Goal: Information Seeking & Learning: Learn about a topic

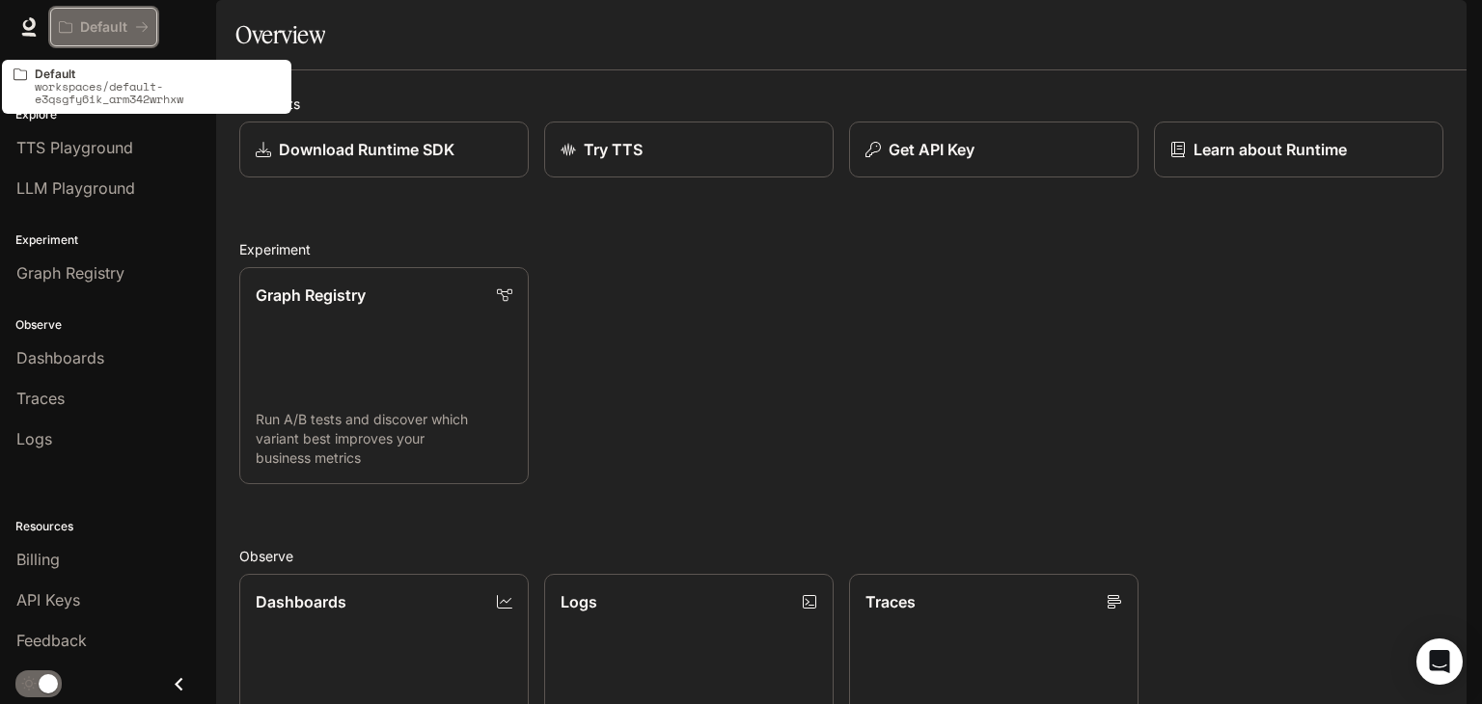
click at [100, 21] on p "Default" at bounding box center [103, 27] width 47 height 16
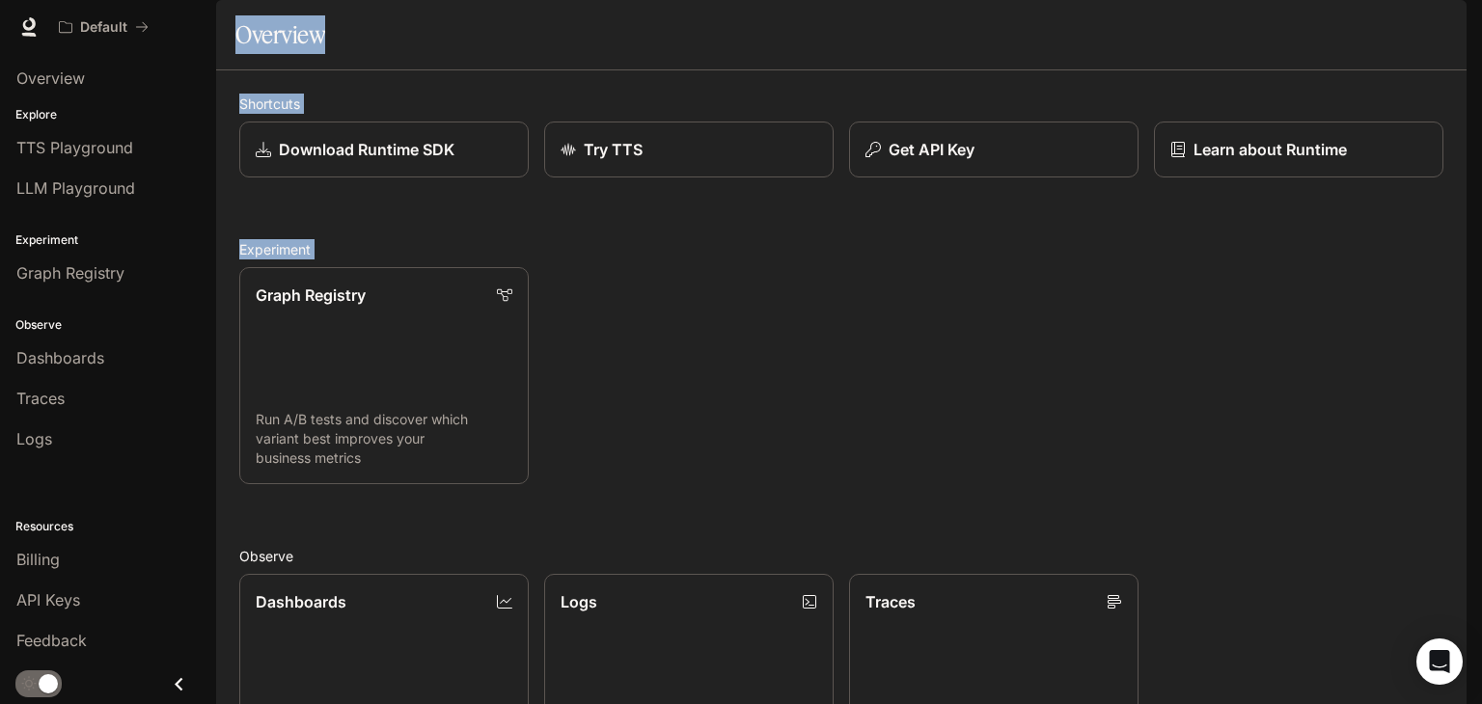
drag, startPoint x: 234, startPoint y: 75, endPoint x: 876, endPoint y: 518, distance: 779.4
click at [876, 518] on main "Portal Overview Explore TTS Playground LLM Playground Experiment Graph Registry…" at bounding box center [841, 560] width 1250 height 1121
click at [876, 484] on div "Graph Registry Run A/B tests and discover which variant best improves your busi…" at bounding box center [833, 368] width 1219 height 232
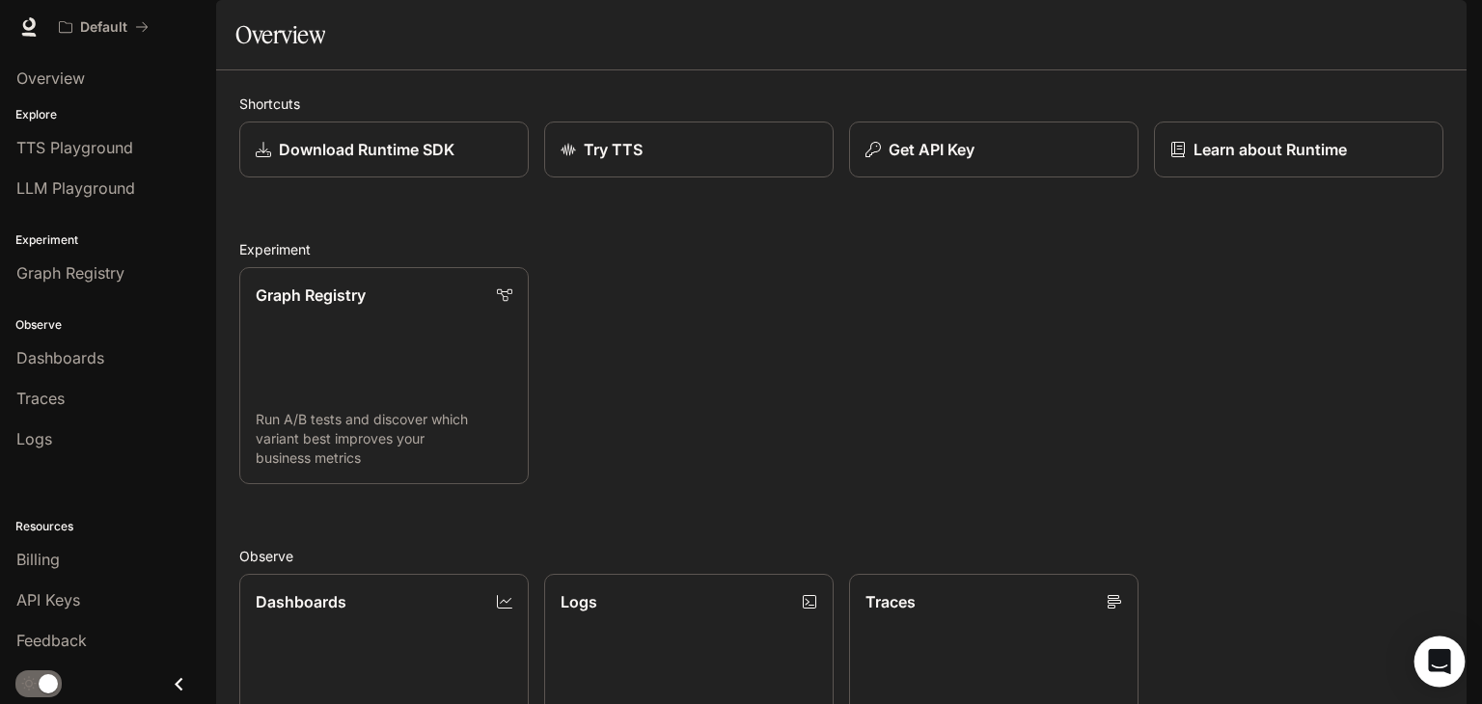
click at [1439, 671] on div "Open Intercom Messenger" at bounding box center [1439, 662] width 51 height 51
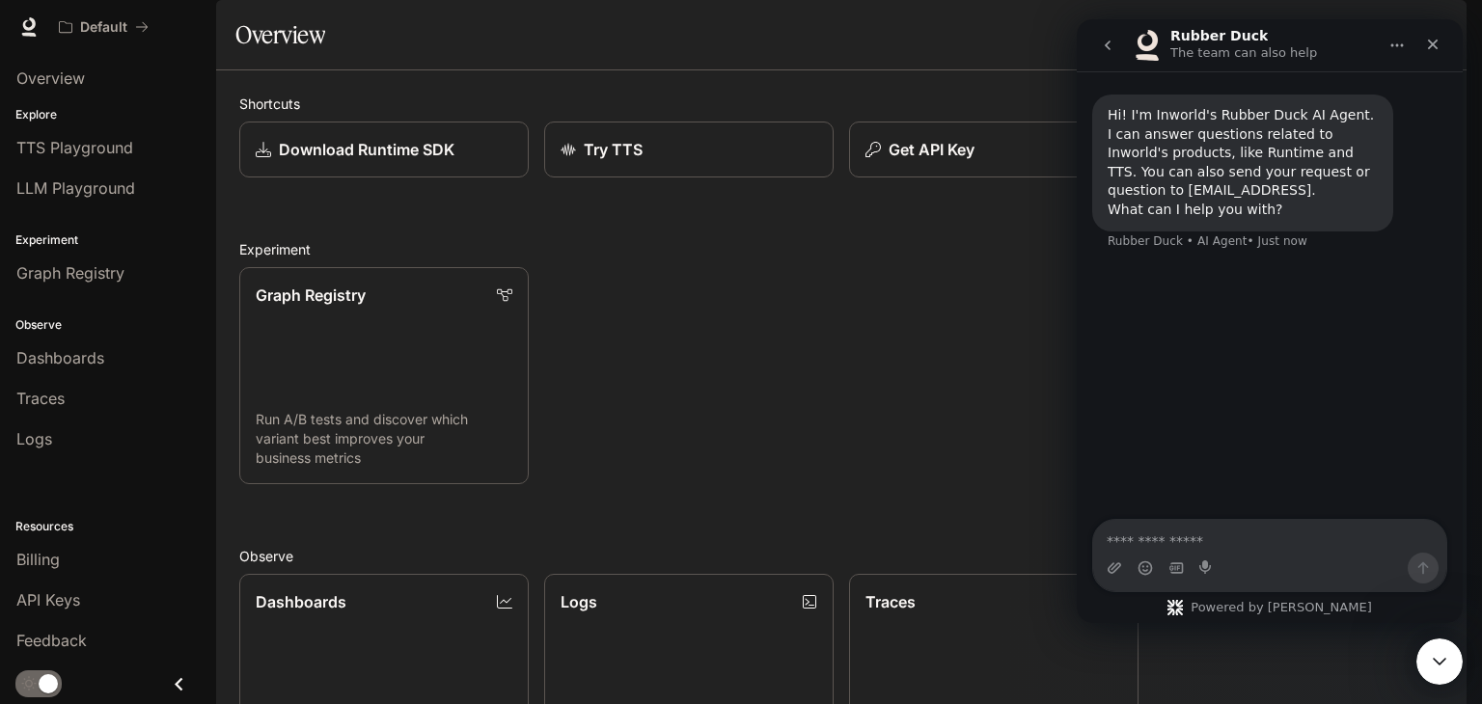
scroll to position [0, 0]
click at [1182, 542] on textarea "Ask a question…" at bounding box center [1269, 536] width 353 height 33
type textarea "**********"
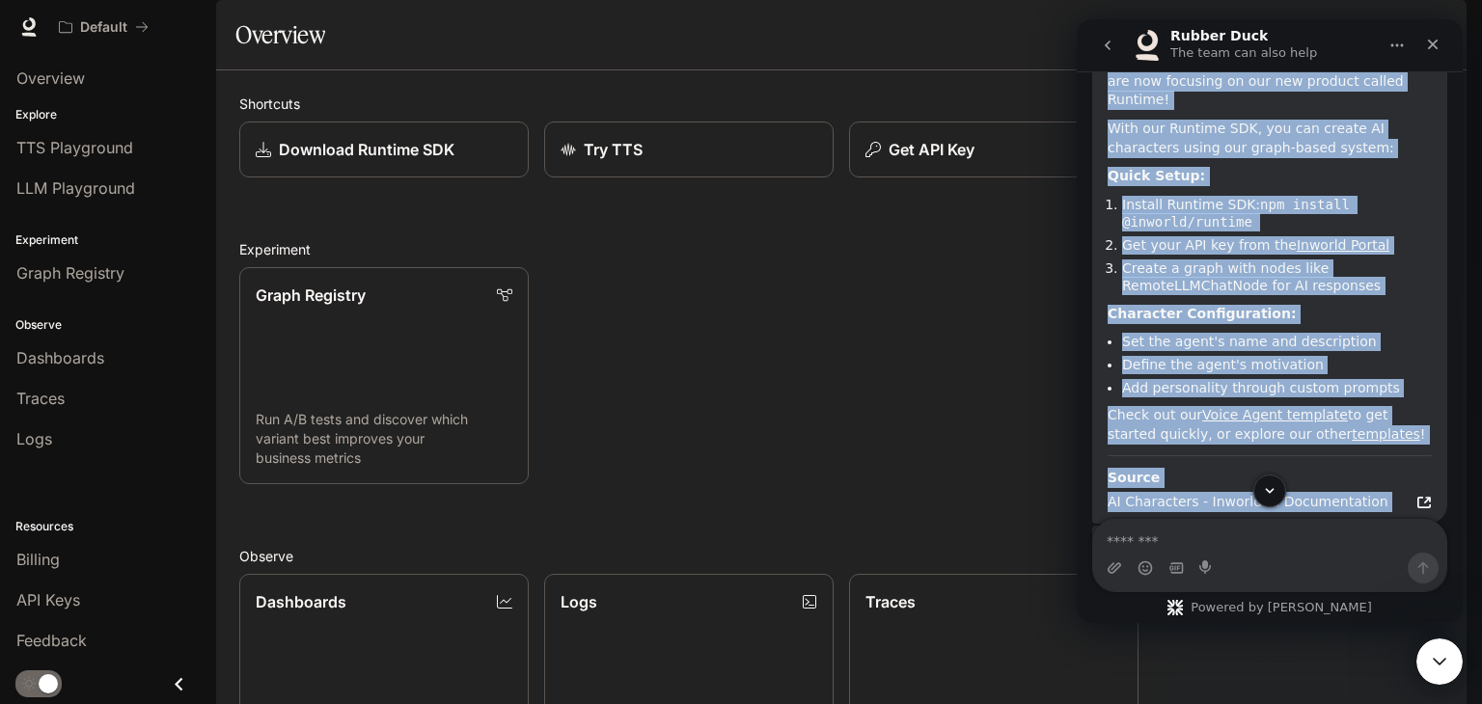
scroll to position [334, 0]
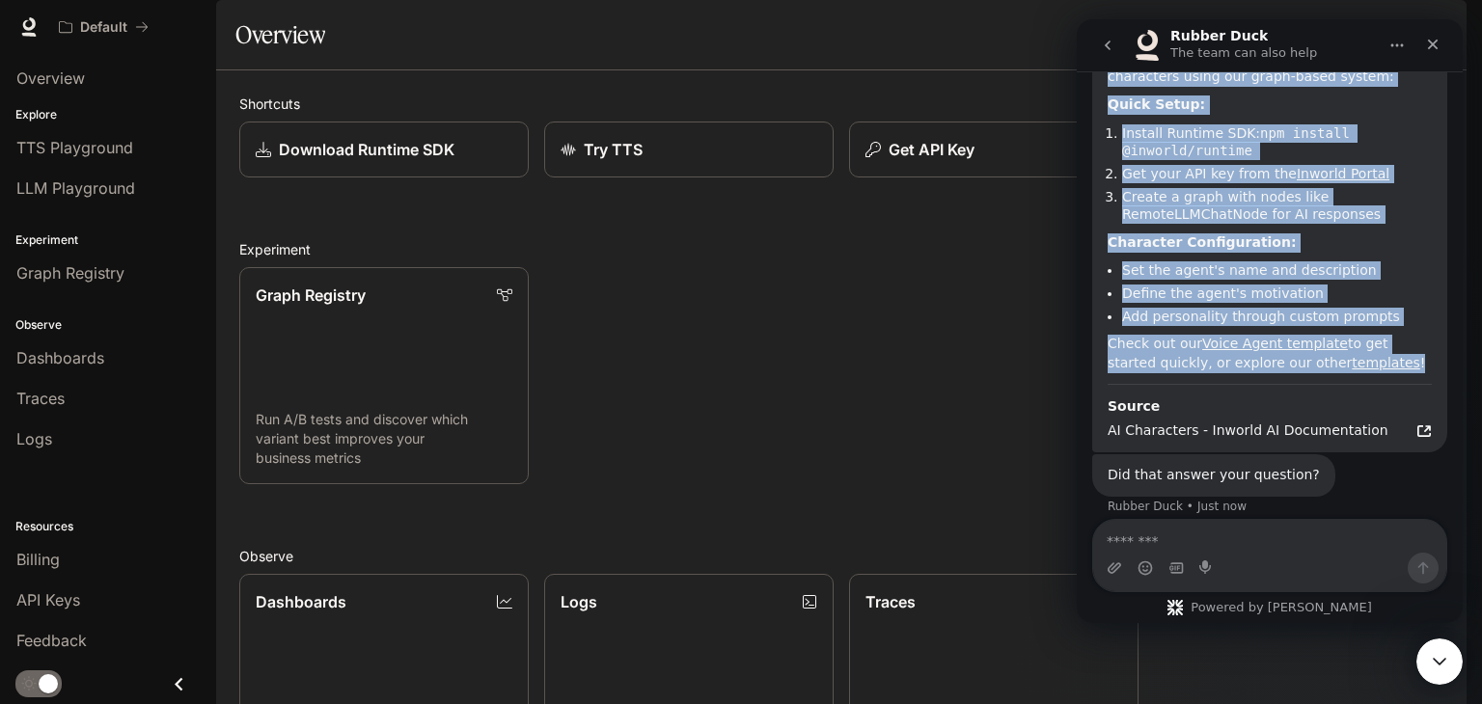
drag, startPoint x: 1107, startPoint y: 121, endPoint x: 1368, endPoint y: 341, distance: 341.5
click at [1368, 341] on div "We've shifted away from Character Studio and are now focusing on our new produc…" at bounding box center [1269, 177] width 324 height 391
copy div "We've shifted away from Character Studio and are now focusing on our new produc…"
